Goal: Task Accomplishment & Management: Use online tool/utility

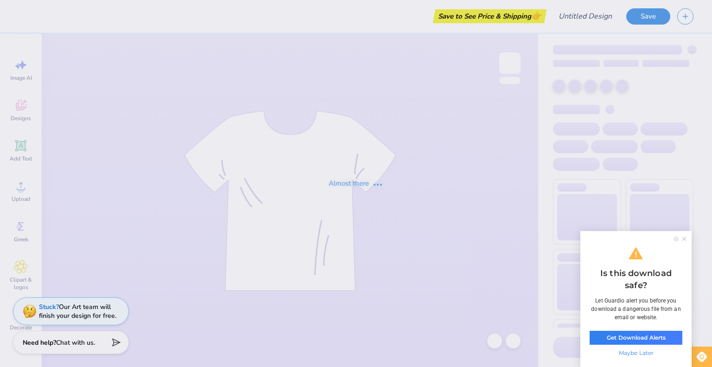
click at [683, 239] on icon at bounding box center [684, 239] width 4 height 4
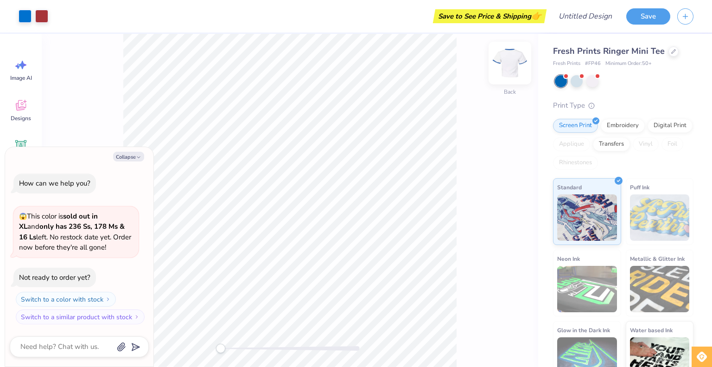
click at [511, 63] on img at bounding box center [509, 62] width 37 height 37
click at [125, 157] on button "Collapse" at bounding box center [128, 157] width 31 height 10
click at [125, 152] on button "Collapse" at bounding box center [128, 157] width 31 height 10
click at [129, 157] on button "Collapse" at bounding box center [128, 157] width 31 height 10
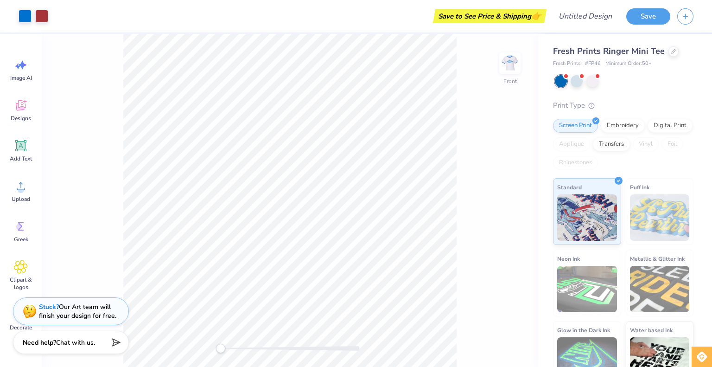
type textarea "x"
click at [671, 50] on icon at bounding box center [673, 50] width 5 height 5
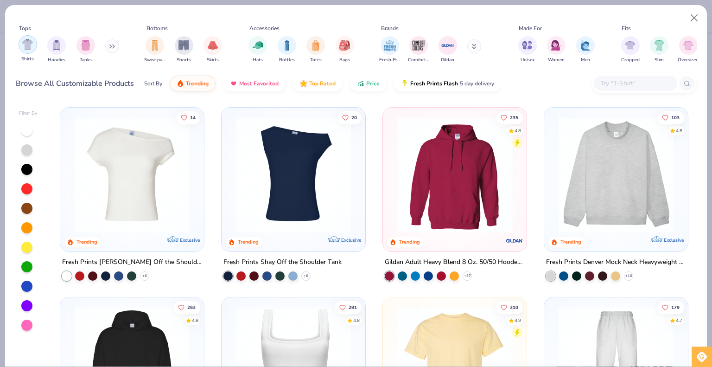
click at [22, 46] on img "filter for Shirts" at bounding box center [27, 44] width 11 height 11
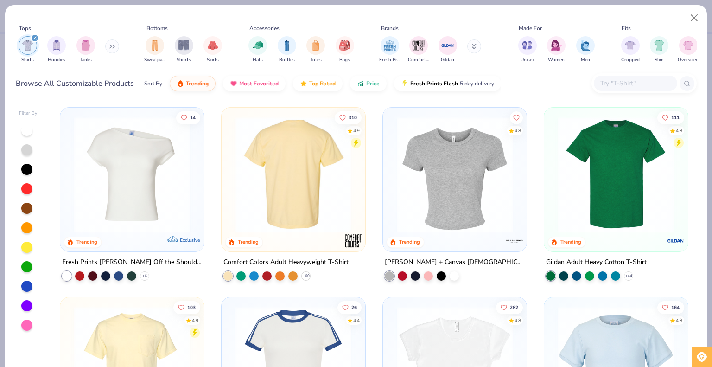
click at [289, 170] on div at bounding box center [293, 175] width 375 height 116
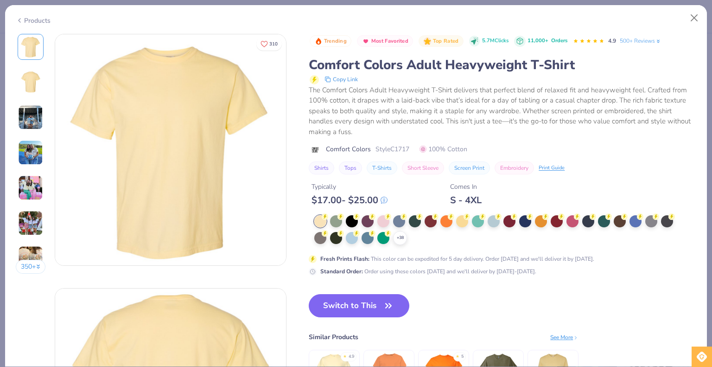
click at [352, 300] on button "Switch to This" at bounding box center [359, 305] width 101 height 23
click at [357, 308] on button "Switch to This" at bounding box center [359, 305] width 101 height 23
click at [358, 308] on button "Switch to This" at bounding box center [359, 305] width 101 height 23
click at [392, 309] on icon "button" at bounding box center [388, 305] width 13 height 13
click at [331, 299] on button "Switch to This" at bounding box center [359, 305] width 101 height 23
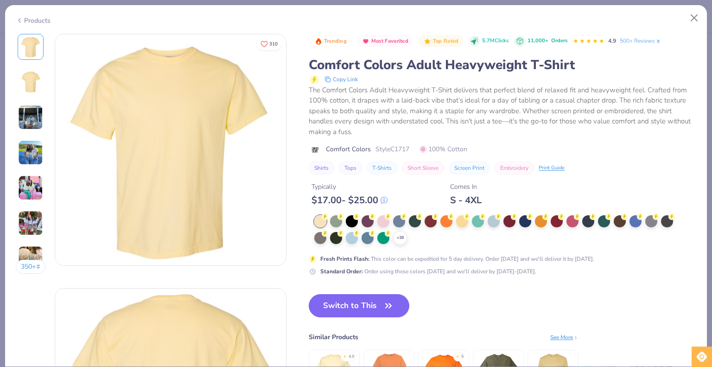
click at [331, 299] on button "Switch to This" at bounding box center [359, 305] width 101 height 23
click at [405, 220] on div at bounding box center [399, 221] width 12 height 12
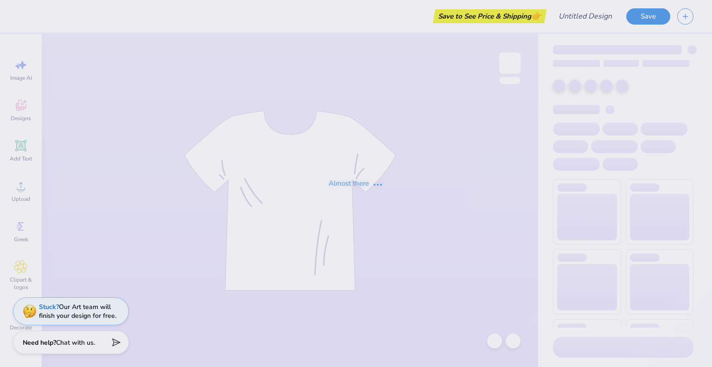
click at [525, 148] on div "Almost there" at bounding box center [356, 183] width 712 height 367
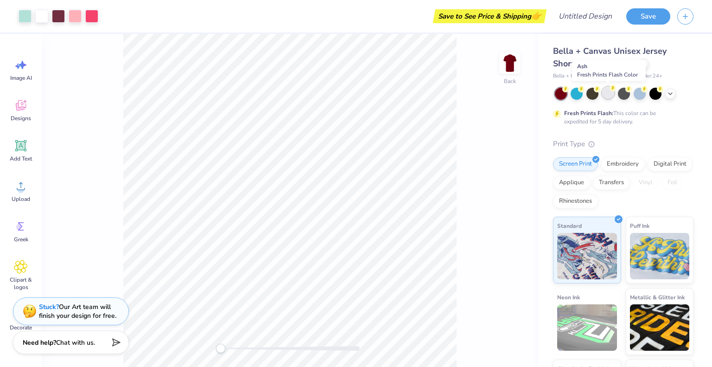
click at [613, 96] on div at bounding box center [608, 93] width 12 height 12
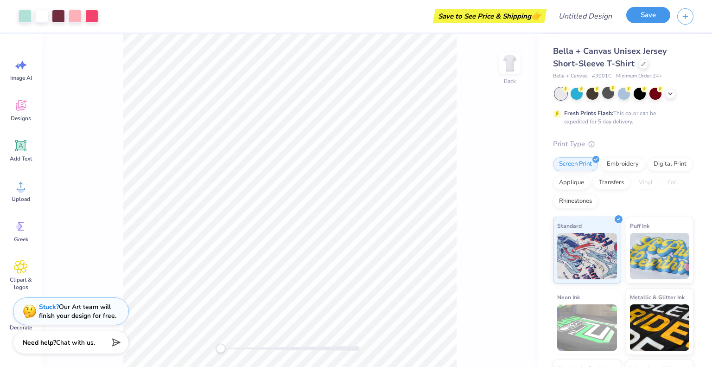
click at [646, 19] on button "Save" at bounding box center [648, 15] width 44 height 16
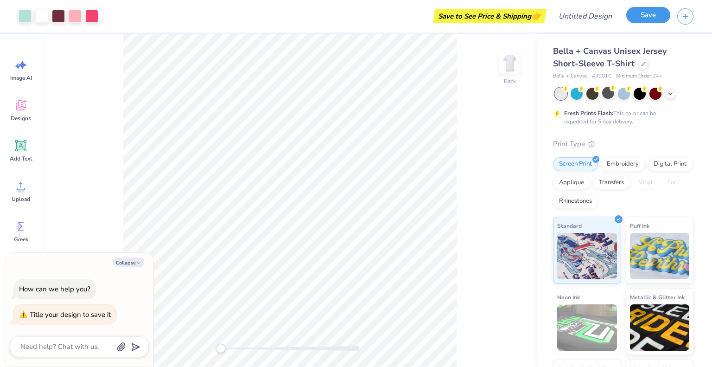
click at [645, 18] on button "Save" at bounding box center [648, 15] width 44 height 16
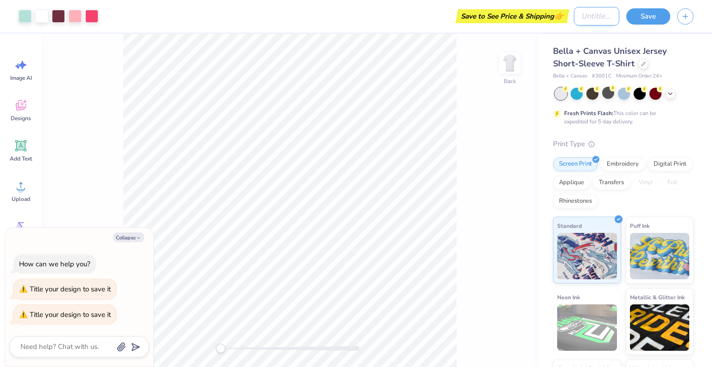
click at [574, 19] on input "Design Title" at bounding box center [596, 16] width 45 height 19
click at [571, 19] on div "Art colors Save to See Price & Shipping 👉 Design Title Save" at bounding box center [356, 16] width 712 height 32
type textarea "x"
click at [575, 25] on input "Design Title" at bounding box center [596, 16] width 45 height 19
type input "b"
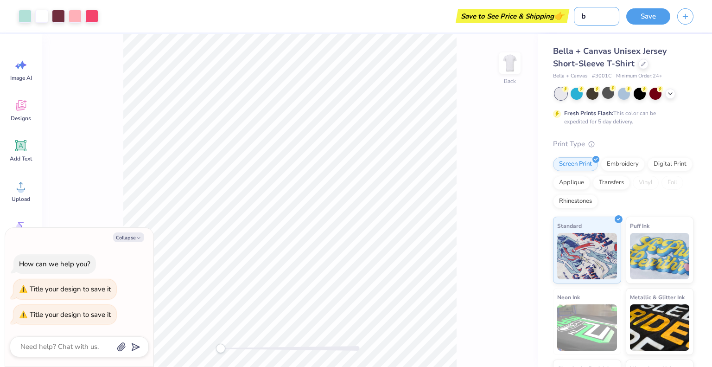
type textarea "x"
type input "ba"
type textarea "x"
type input "bar"
type textarea "x"
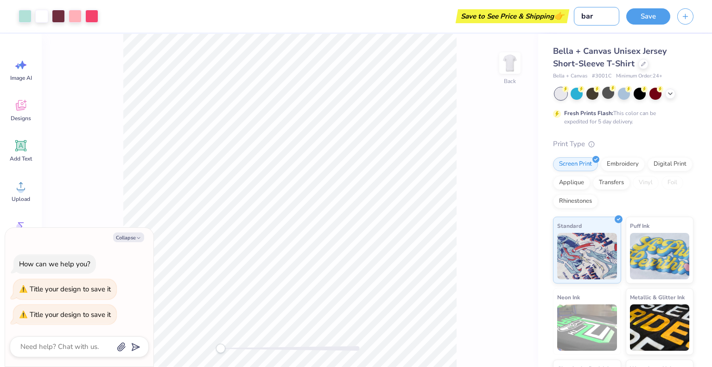
type input "bar"
type textarea "x"
type input "bar c"
type textarea "x"
type input "bar cr"
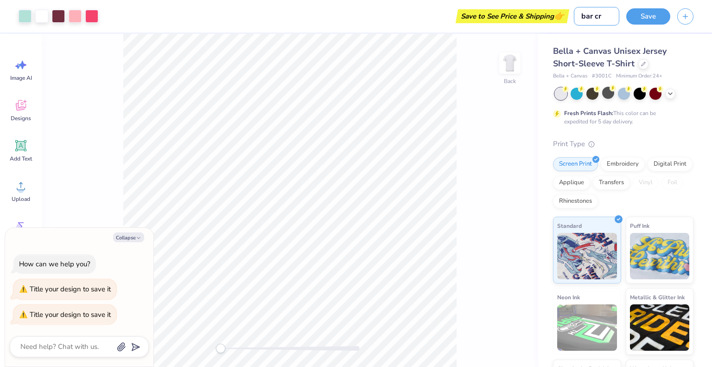
type textarea "x"
type input "bar cra"
type textarea "x"
type input "bar cral"
type textarea "x"
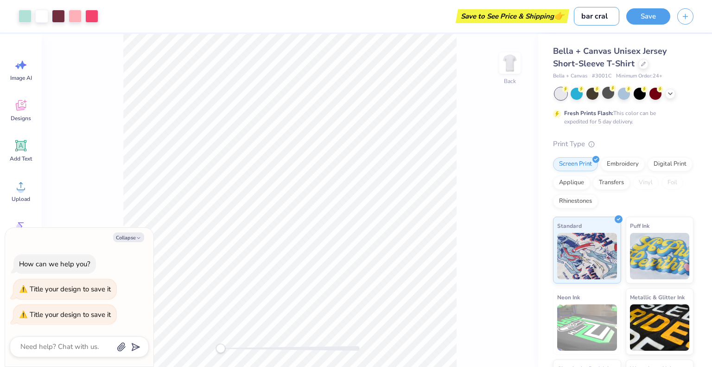
type input "bar cralw"
type textarea "x"
type input "bar cral"
type textarea "x"
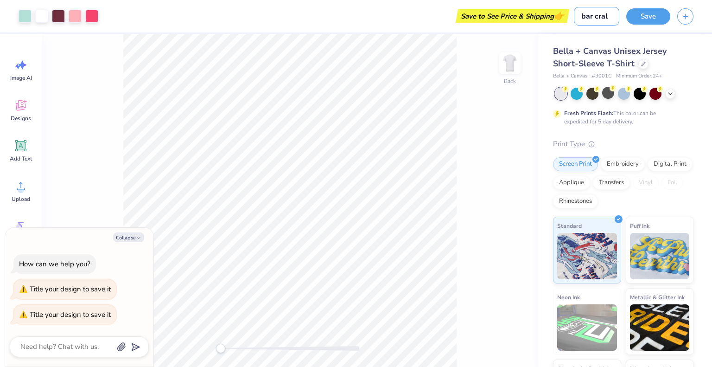
scroll to position [0, 0]
type input "bar cra"
type textarea "x"
type input "bar craw"
type textarea "x"
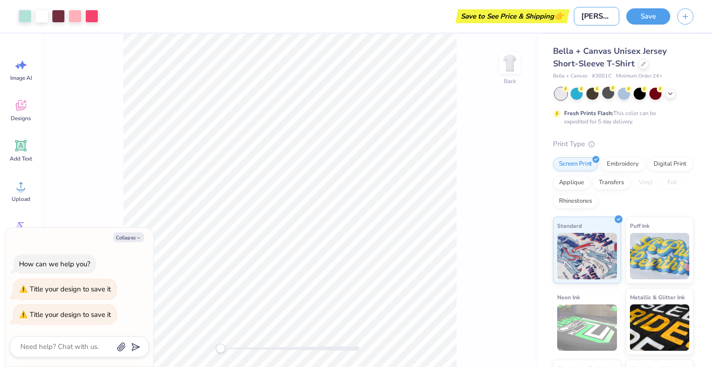
type input "bar crawl"
type textarea "x"
type input "bar crawl"
type textarea "x"
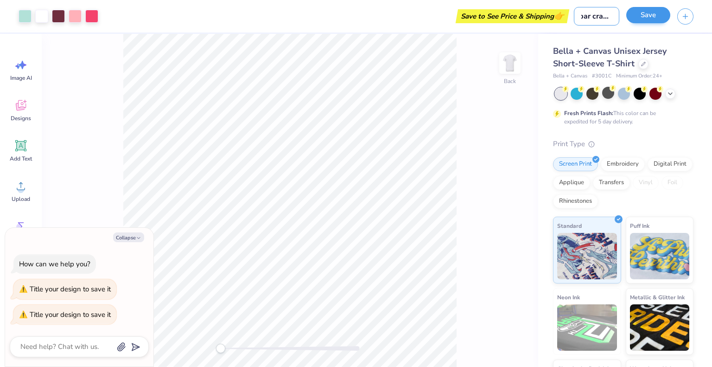
type input "bar crawl"
click at [659, 22] on button "Save" at bounding box center [648, 15] width 44 height 16
type textarea "x"
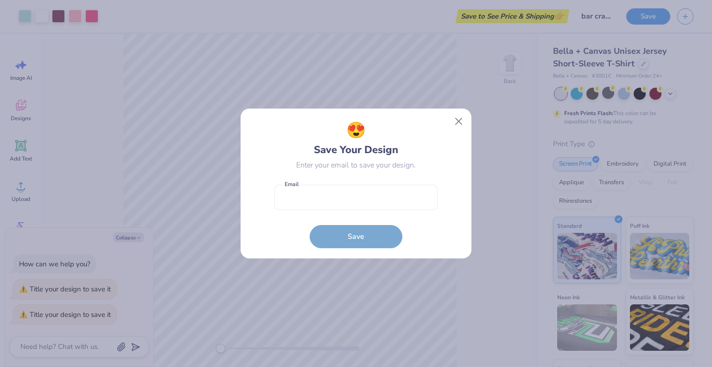
click at [374, 226] on form "Email is a required field Email Save" at bounding box center [355, 214] width 163 height 68
click at [342, 201] on input "email" at bounding box center [355, 196] width 163 height 25
type input "katie.fedorski06@gmail.com"
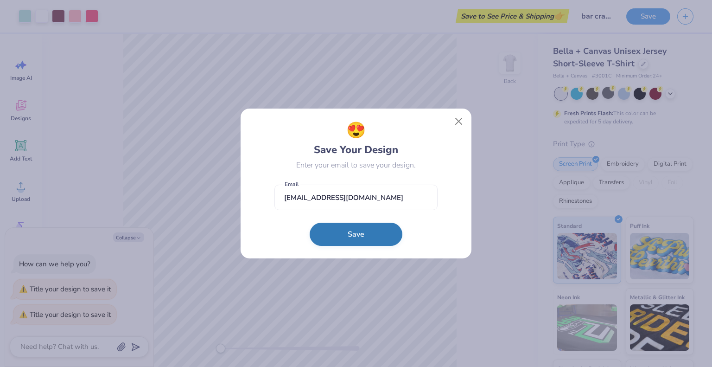
click at [345, 233] on button "Save" at bounding box center [356, 233] width 93 height 23
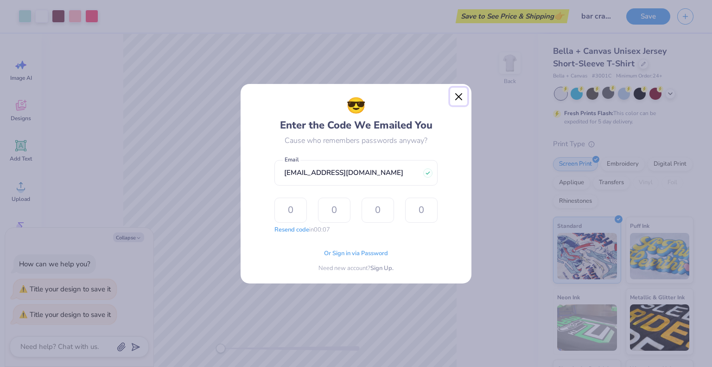
click at [465, 97] on button "Close" at bounding box center [459, 97] width 18 height 18
